Goal: Transaction & Acquisition: Purchase product/service

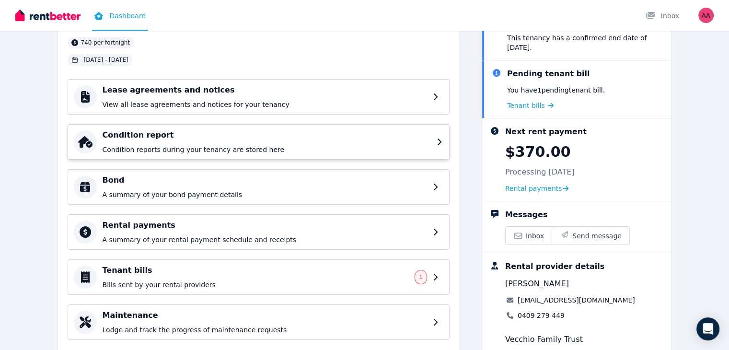
scroll to position [130, 0]
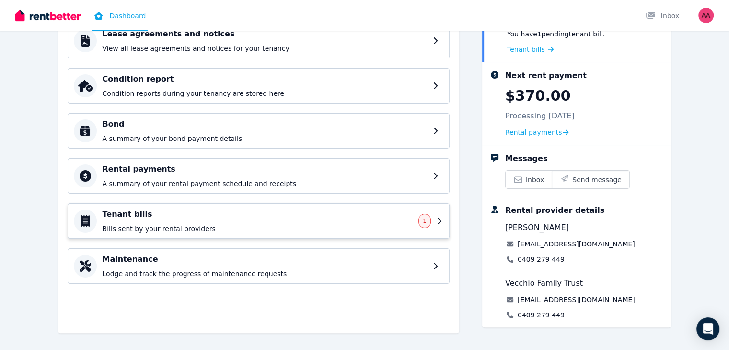
click at [313, 236] on div "Tenant bills Bills sent by your rental providers 1" at bounding box center [259, 220] width 382 height 35
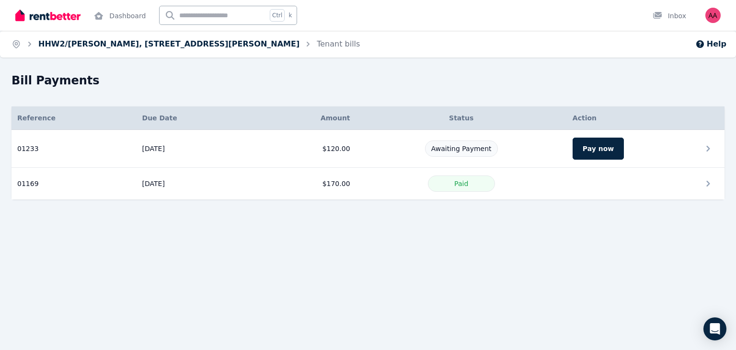
click at [100, 45] on link "HHW2/[PERSON_NAME], [STREET_ADDRESS][PERSON_NAME]" at bounding box center [168, 43] width 261 height 9
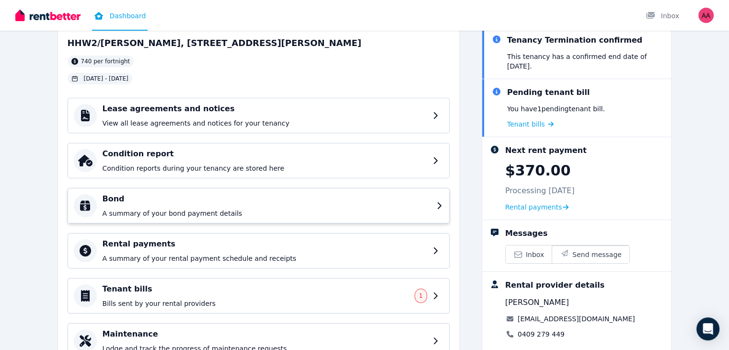
scroll to position [56, 0]
click at [411, 124] on p "View all lease agreements and notices for your tenancy" at bounding box center [267, 123] width 328 height 10
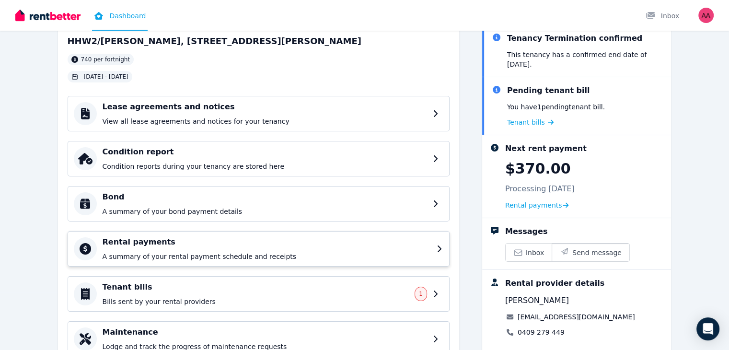
scroll to position [130, 0]
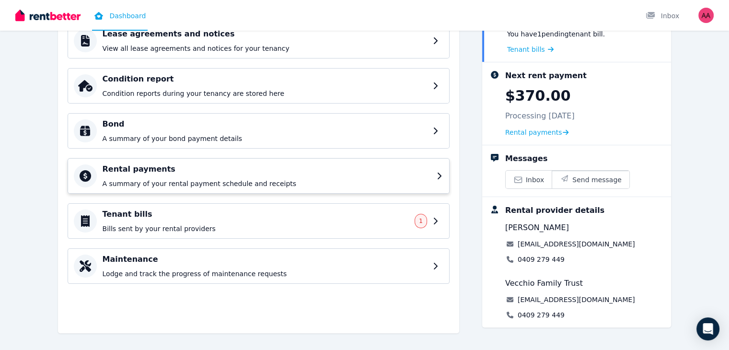
click at [217, 168] on h4 "Rental payments" at bounding box center [267, 169] width 328 height 12
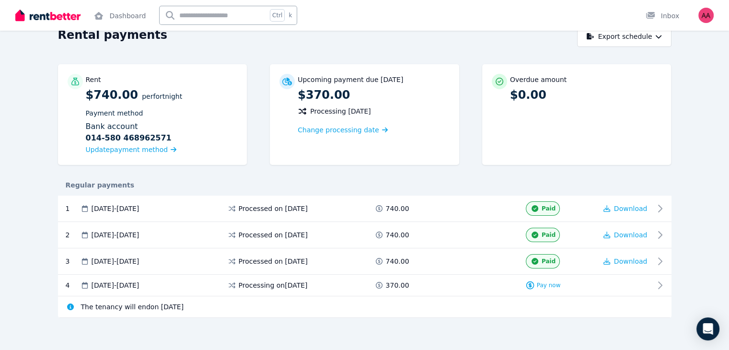
scroll to position [48, 0]
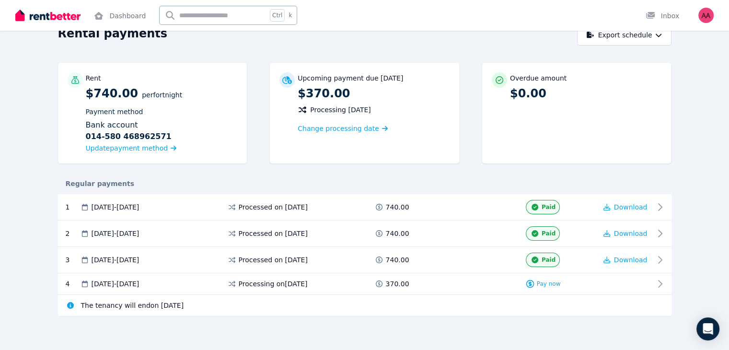
click at [217, 168] on div "Rent $740.00 per Fortnight Payment method Bank account [FINANCIAL_ID] [FINANCIA…" at bounding box center [365, 118] width 614 height 110
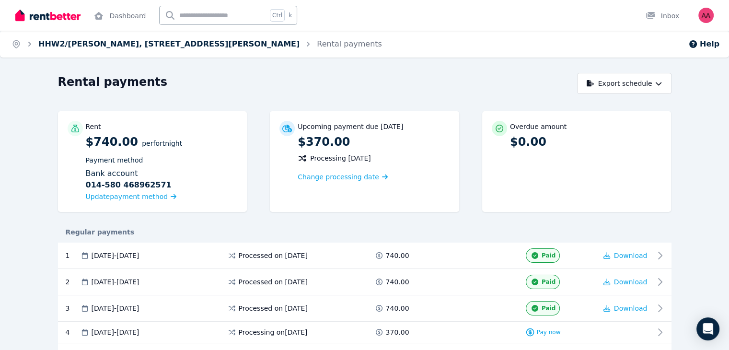
click at [123, 45] on link "HHW2/[PERSON_NAME], [STREET_ADDRESS][PERSON_NAME]" at bounding box center [168, 43] width 261 height 9
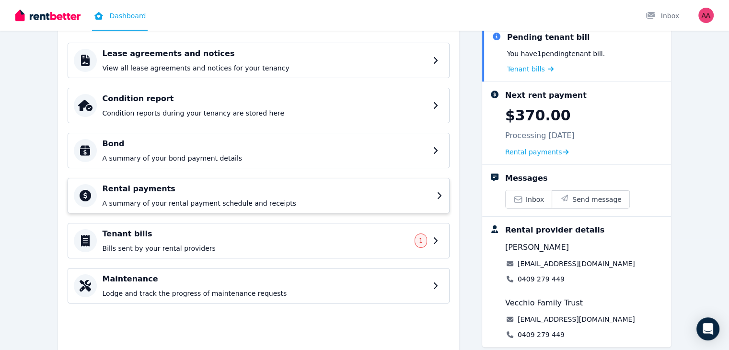
scroll to position [112, 0]
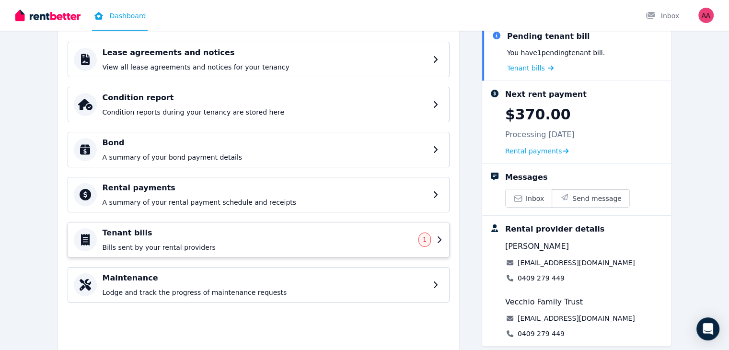
click at [178, 243] on p "Bills sent by your rental providers" at bounding box center [258, 248] width 311 height 10
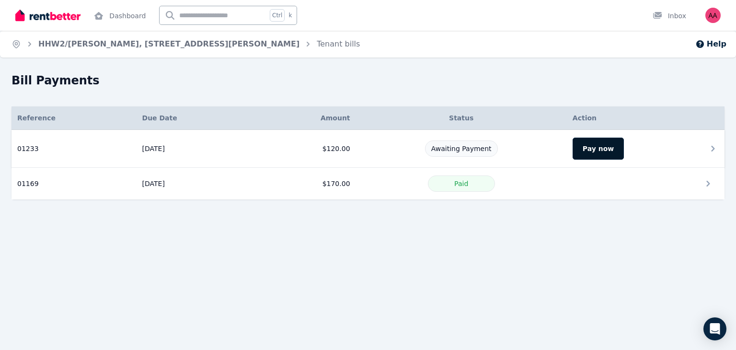
click at [589, 151] on button "Pay now" at bounding box center [598, 149] width 51 height 22
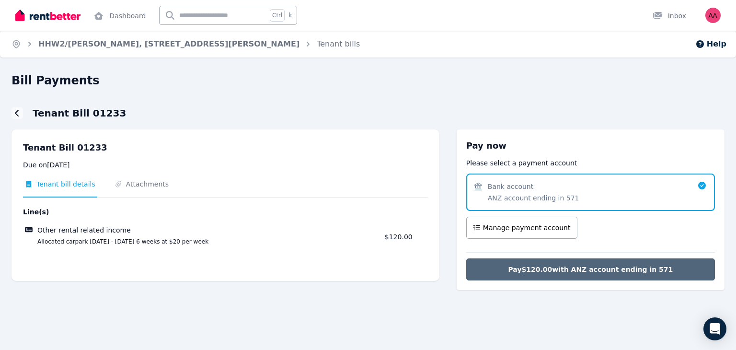
click at [578, 270] on span "Pay $120.00 with ANZ account ending in 571" at bounding box center [590, 270] width 165 height 10
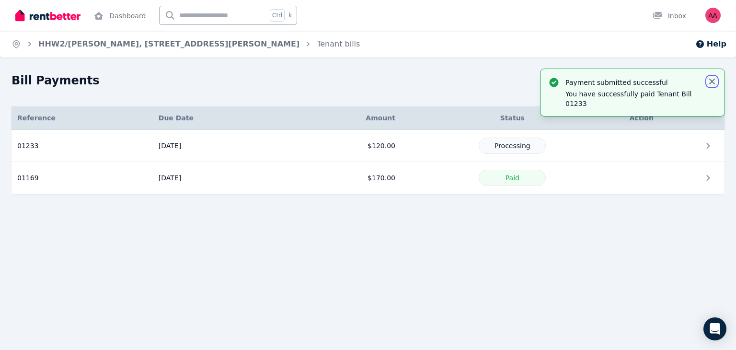
click at [715, 81] on icon "button" at bounding box center [713, 82] width 10 height 10
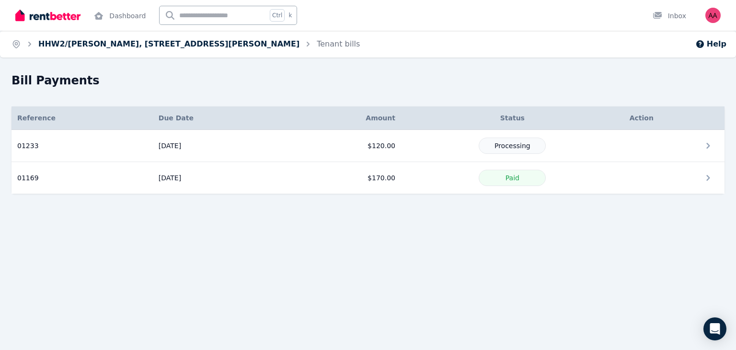
click at [148, 45] on link "HHW2/[PERSON_NAME], [STREET_ADDRESS][PERSON_NAME]" at bounding box center [168, 43] width 261 height 9
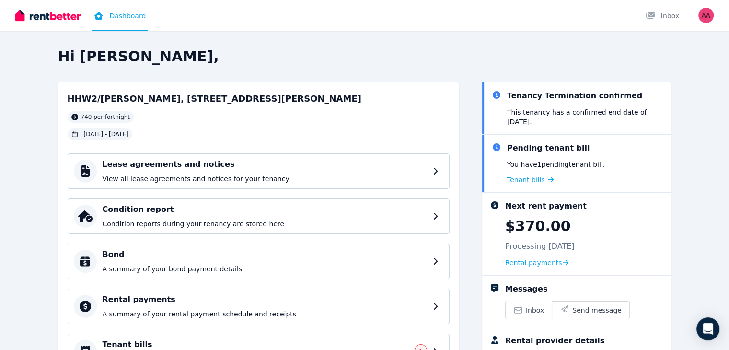
click at [571, 142] on div "Pending tenant bill" at bounding box center [548, 148] width 83 height 12
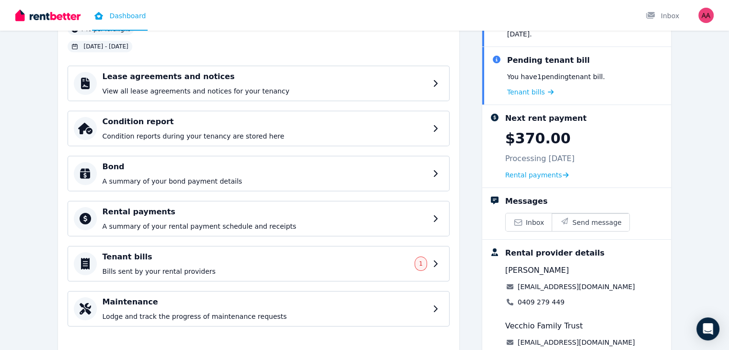
scroll to position [90, 0]
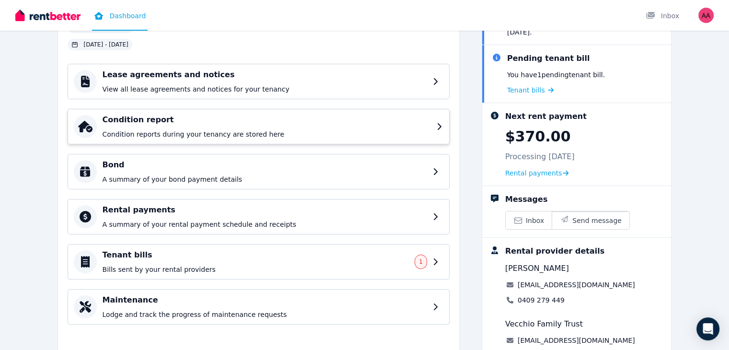
click at [269, 132] on p "Condition reports during your tenancy are stored here" at bounding box center [267, 134] width 328 height 10
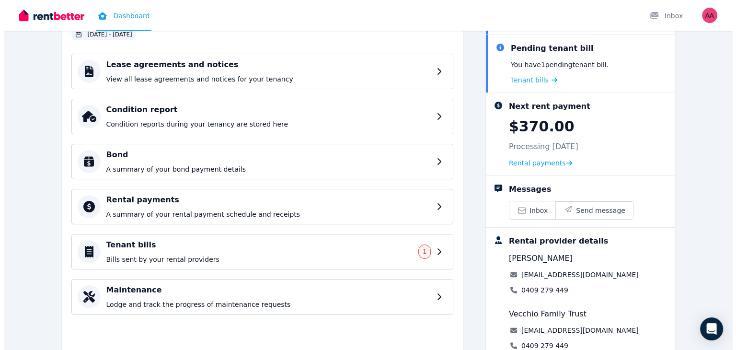
scroll to position [104, 0]
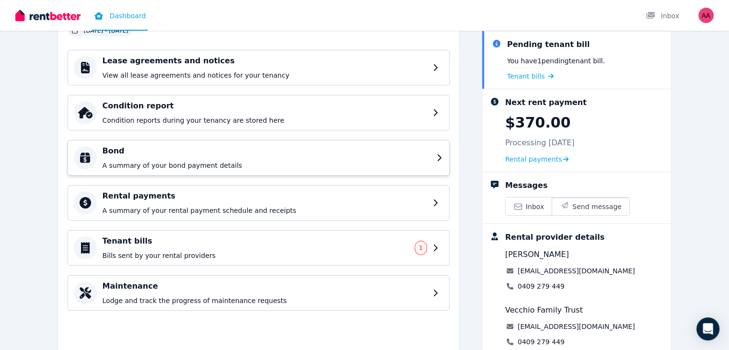
click at [247, 167] on p "A summary of your bond payment details" at bounding box center [267, 166] width 328 height 10
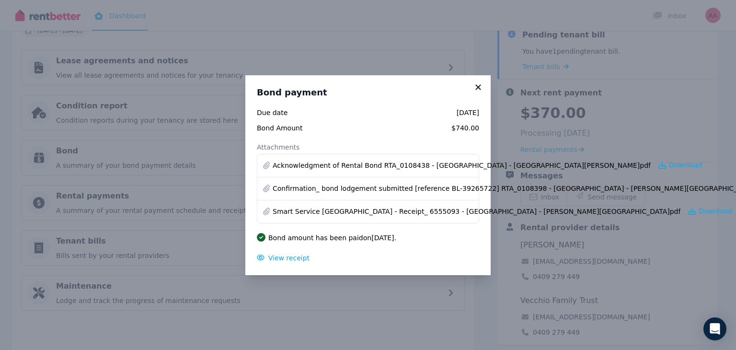
click at [479, 84] on icon at bounding box center [479, 87] width 10 height 9
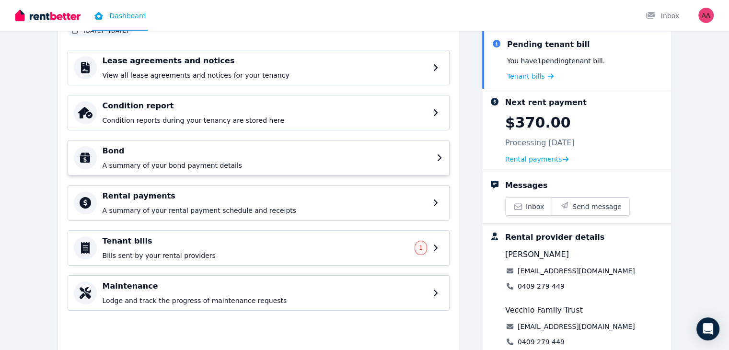
click at [180, 165] on p "A summary of your bond payment details" at bounding box center [267, 166] width 328 height 10
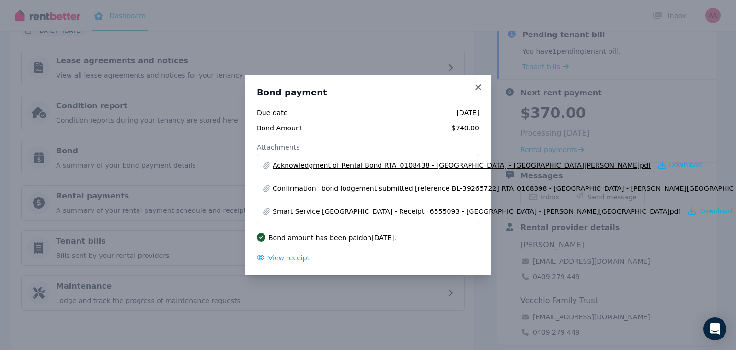
click at [400, 170] on link "Acknowledgment of Rental Bond RTA_0108438 - [GEOGRAPHIC_DATA] - [GEOGRAPHIC_DAT…" at bounding box center [462, 166] width 378 height 10
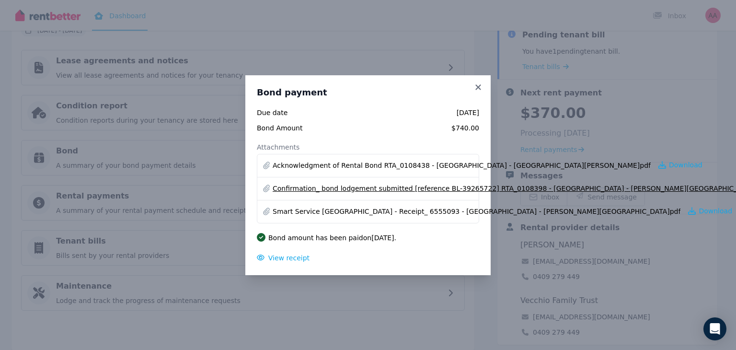
click at [352, 189] on link "Confirmation_ bond lodgement submitted [reference BL-39265722] RTA_0108398 - [G…" at bounding box center [521, 189] width 496 height 10
click at [377, 209] on link "Smart Service [GEOGRAPHIC_DATA] - Receipt_ 6555093 - [GEOGRAPHIC_DATA] - [PERSO…" at bounding box center [477, 212] width 408 height 10
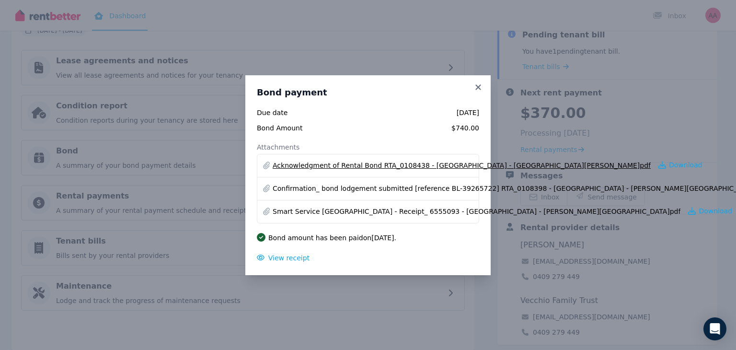
click at [431, 168] on link "Acknowledgment of Rental Bond RTA_0108438 - [GEOGRAPHIC_DATA] - [GEOGRAPHIC_DAT…" at bounding box center [462, 166] width 378 height 10
